Goal: Check status: Check status

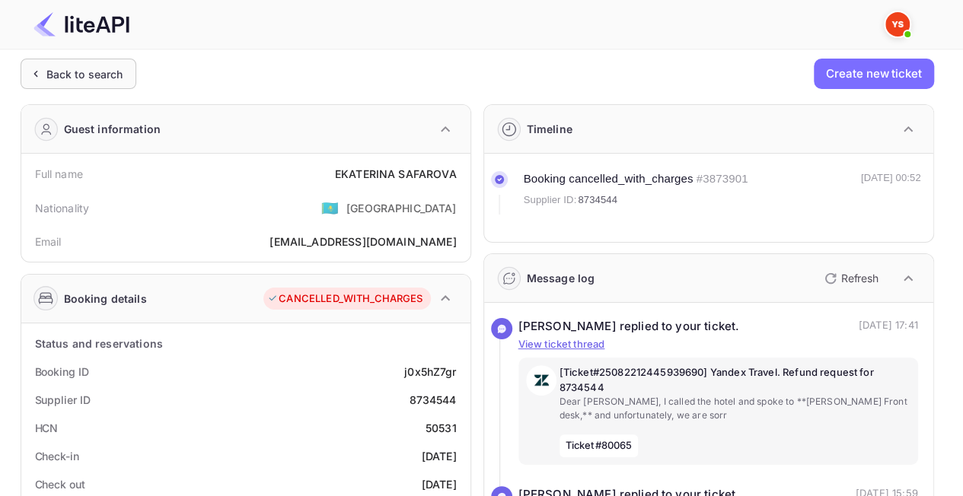
click at [93, 72] on div "Back to search" at bounding box center [84, 74] width 77 height 16
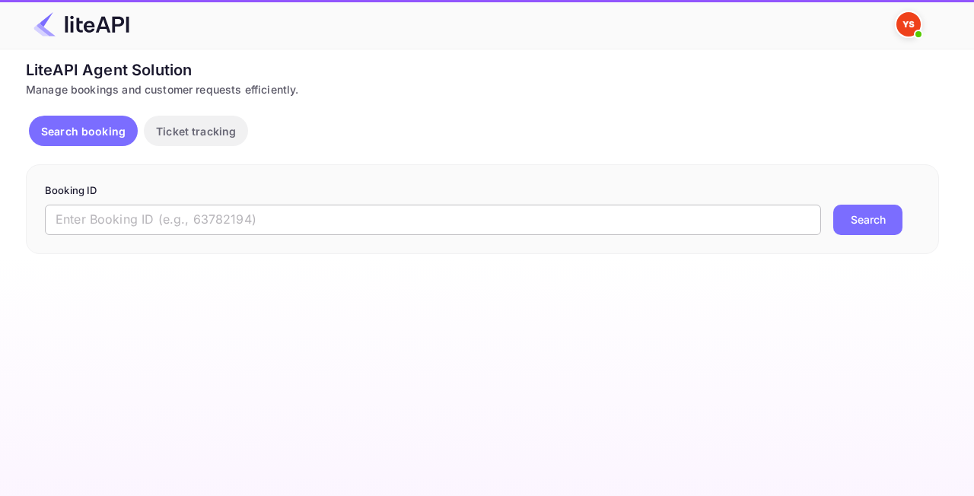
click at [297, 219] on input "text" at bounding box center [433, 220] width 776 height 30
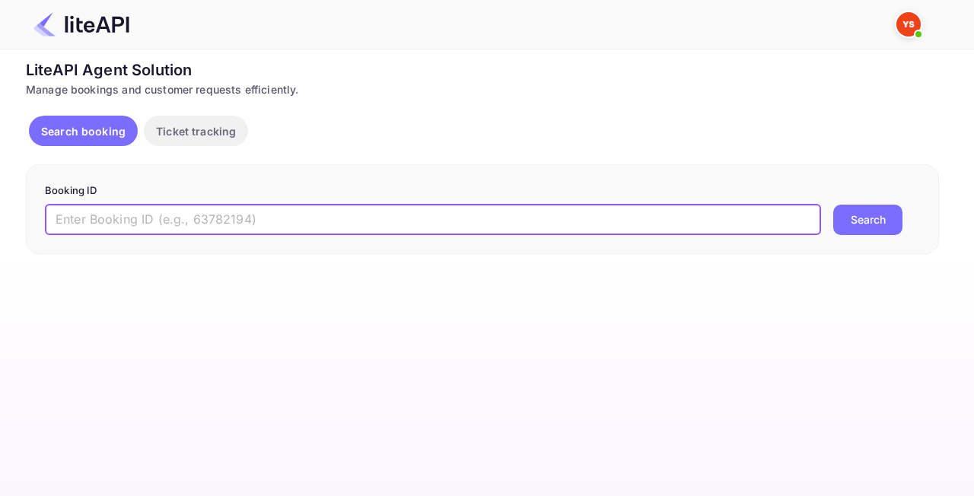
paste input "8654257"
type input "8654257"
click at [868, 221] on button "Search" at bounding box center [867, 220] width 69 height 30
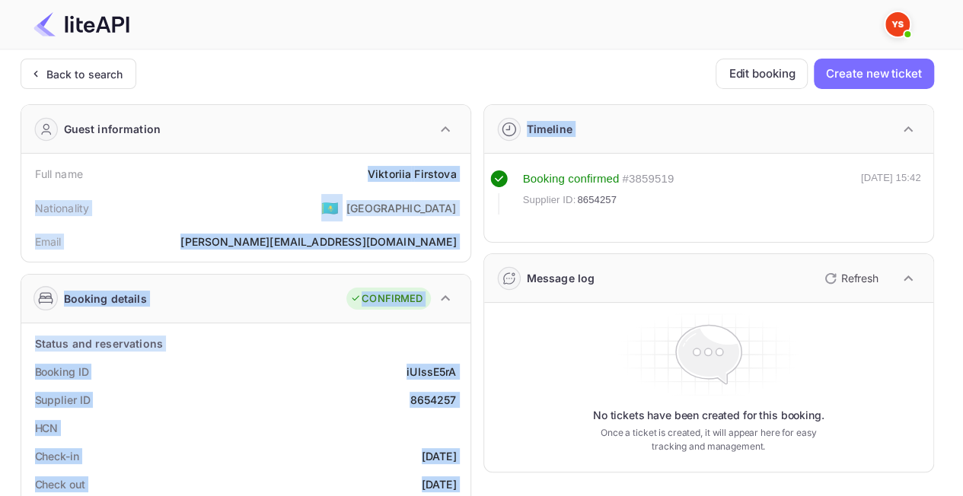
drag, startPoint x: 358, startPoint y: 168, endPoint x: 521, endPoint y: 168, distance: 162.9
click at [451, 164] on div "Full name [PERSON_NAME]" at bounding box center [245, 174] width 437 height 28
click at [460, 167] on div "Full name [PERSON_NAME]" at bounding box center [245, 174] width 437 height 28
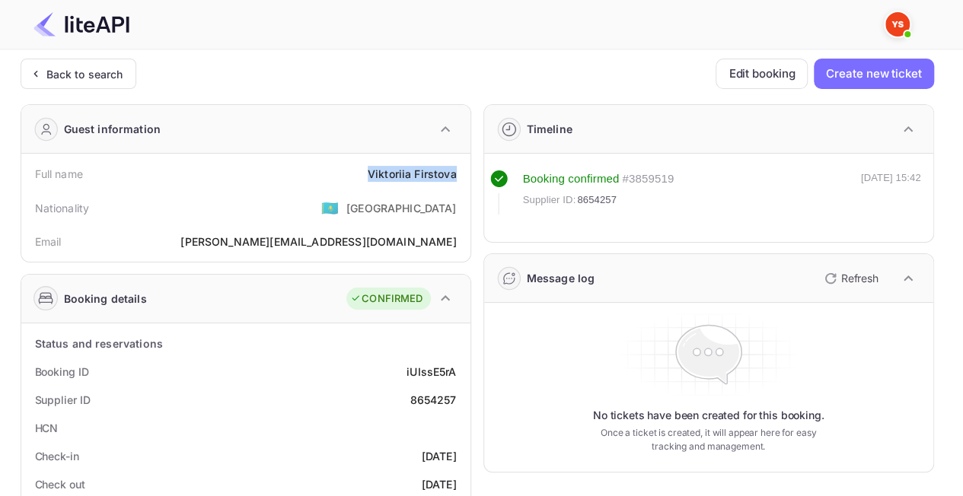
drag, startPoint x: 455, startPoint y: 171, endPoint x: 355, endPoint y: 164, distance: 100.8
click at [355, 164] on div "Full name [PERSON_NAME]" at bounding box center [245, 174] width 437 height 28
copy div "Viktoriia Firstova"
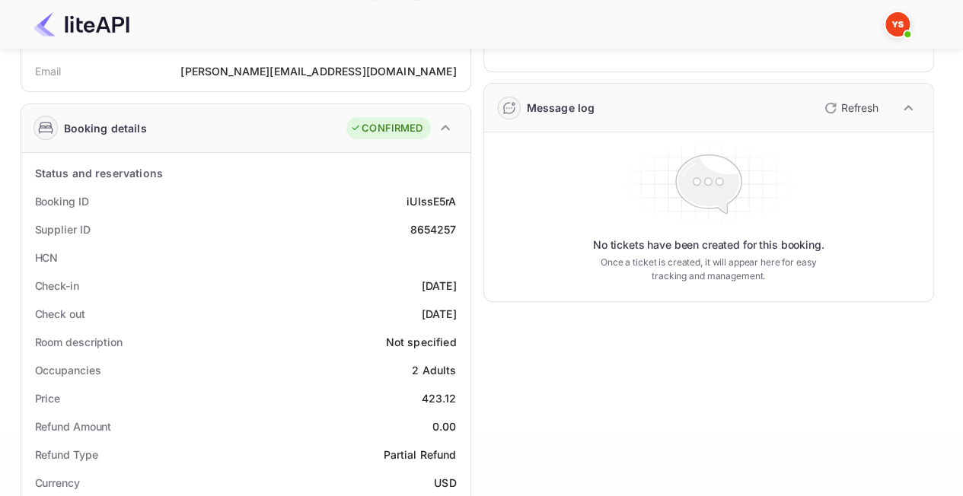
scroll to position [228, 0]
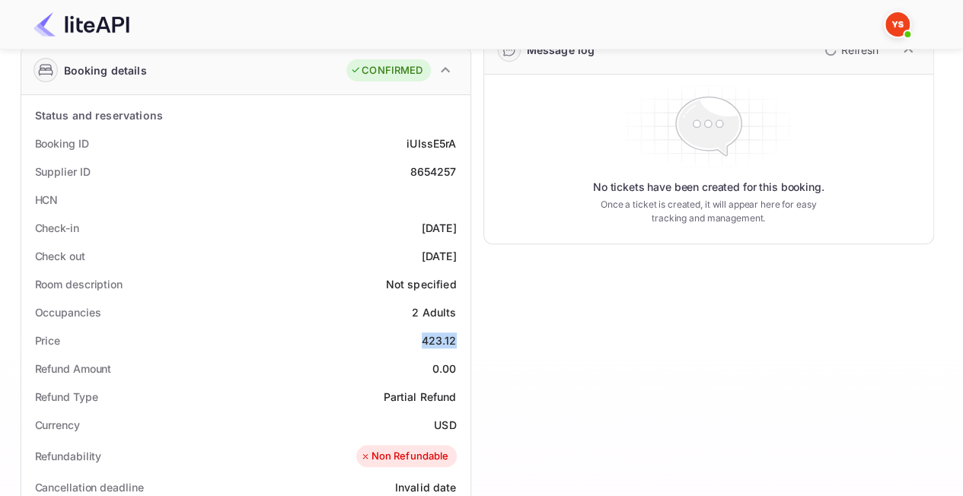
drag, startPoint x: 417, startPoint y: 343, endPoint x: 458, endPoint y: 333, distance: 42.1
click at [458, 333] on div "Price 423.12" at bounding box center [245, 341] width 437 height 28
copy div "423.12"
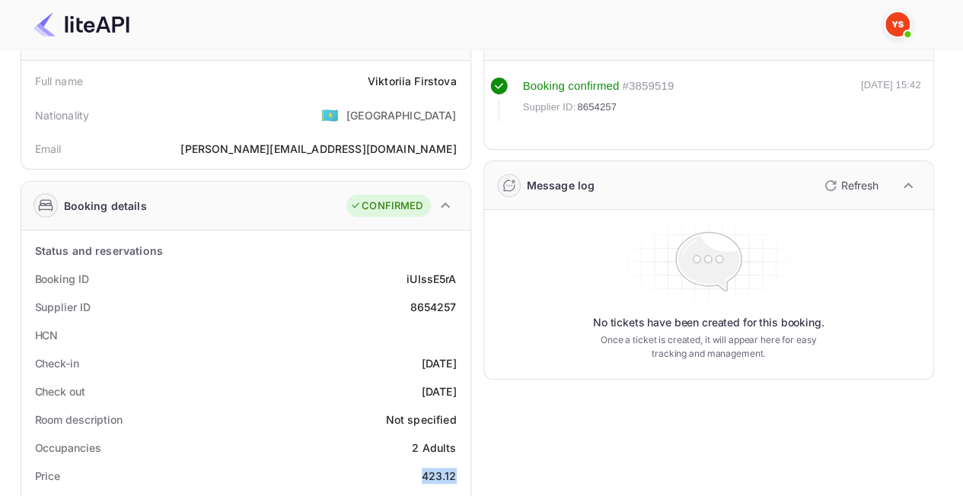
scroll to position [0, 0]
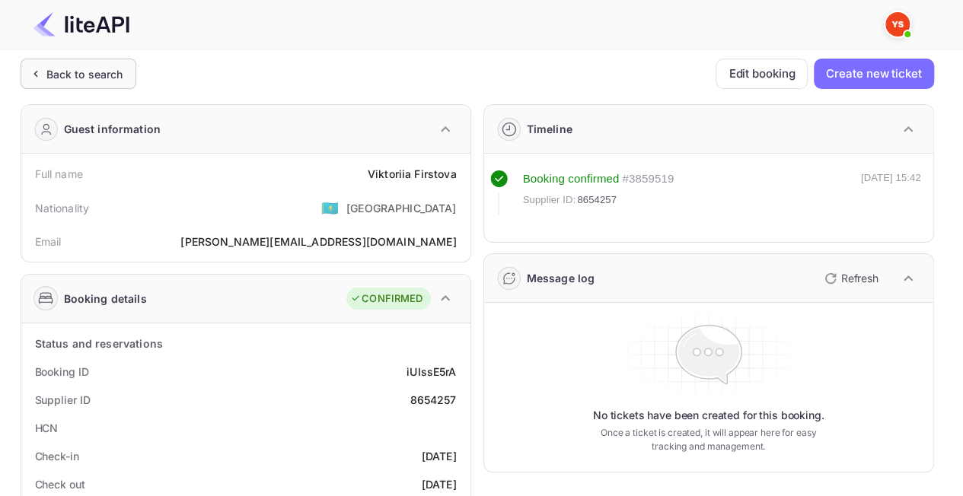
click at [93, 62] on div "Back to search" at bounding box center [79, 74] width 116 height 30
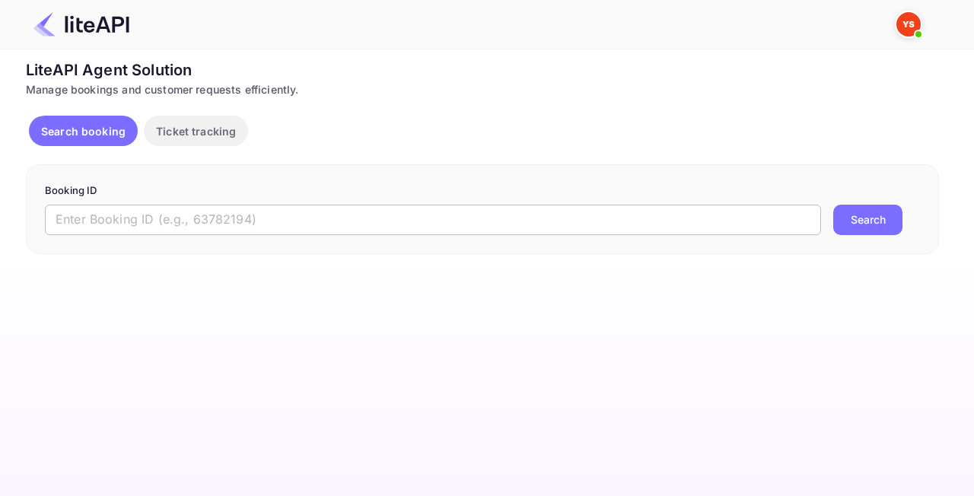
click at [336, 218] on input "text" at bounding box center [433, 220] width 776 height 30
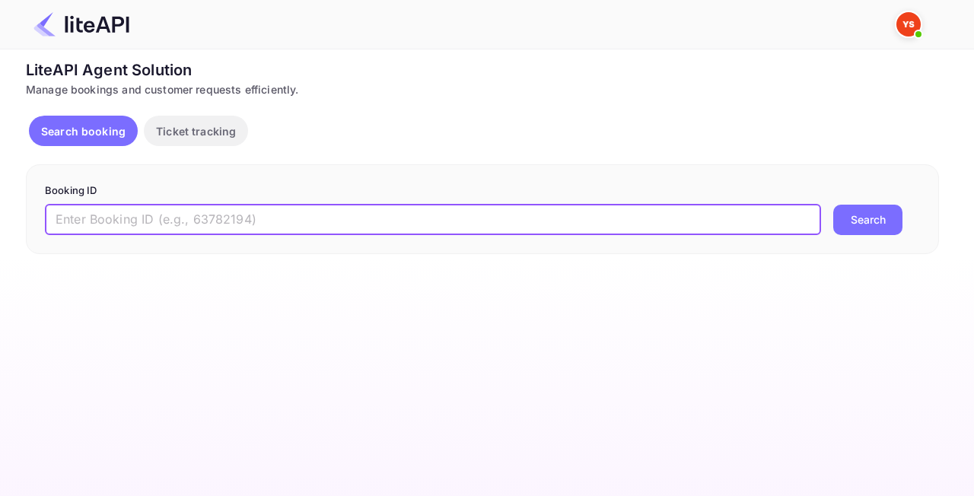
paste input "8788844"
type input "8788844"
click at [886, 229] on button "Search" at bounding box center [867, 220] width 69 height 30
